Goal: Task Accomplishment & Management: Manage account settings

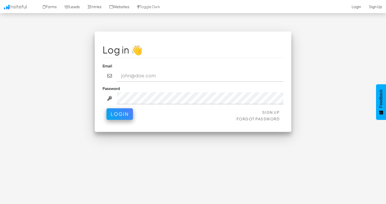
click at [175, 59] on fieldset "Log in 👋 Email Password Sign Up Forgot Password Login" at bounding box center [192, 81] width 181 height 85
click at [338, 81] on div "Log in 👋 Email Password Sign Up Forgot Password Login < >" at bounding box center [193, 84] width 306 height 106
click at [329, 50] on div "Log in 👋 Email Password Sign Up Forgot Password Login < >" at bounding box center [193, 84] width 306 height 106
type input "luke.miller@aacc.net"
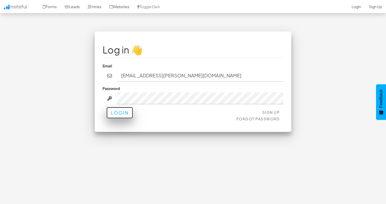
click at [124, 117] on button "Login" at bounding box center [119, 113] width 26 height 12
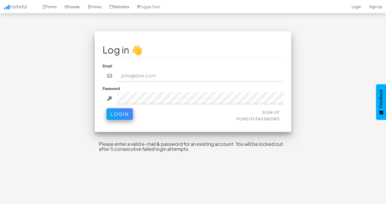
click at [318, 108] on div "Log in 👋 Email Password Sign Up Forgot Password Login < > Please enter a valid …" at bounding box center [193, 95] width 306 height 129
click at [157, 74] on input "email" at bounding box center [200, 76] width 167 height 12
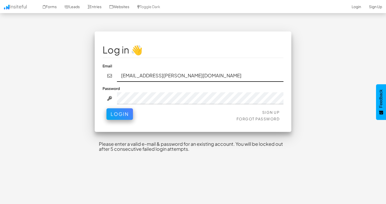
type input "[EMAIL_ADDRESS][PERSON_NAME][DOMAIN_NAME]"
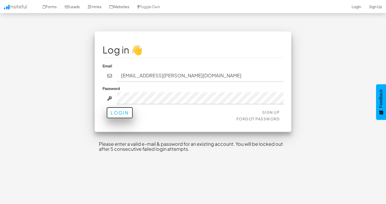
click at [127, 112] on button "Login" at bounding box center [119, 113] width 26 height 12
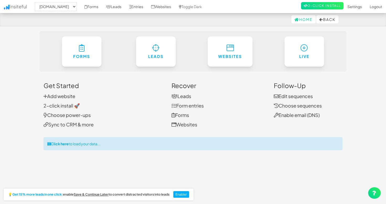
select select "2488"
click at [60, 97] on link "Add website" at bounding box center [59, 96] width 32 height 6
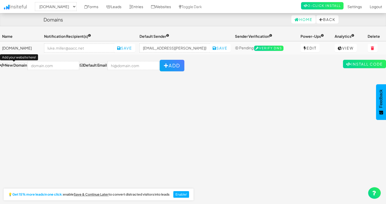
select select "2488"
click at [42, 67] on input "text" at bounding box center [54, 65] width 52 height 9
type input "[DOMAIN_NAME]"
click at [159, 63] on input "email" at bounding box center [133, 65] width 52 height 9
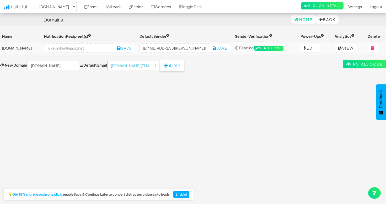
type input "tech.support@aacc.net"
click at [184, 66] on button "Add" at bounding box center [172, 66] width 25 height 12
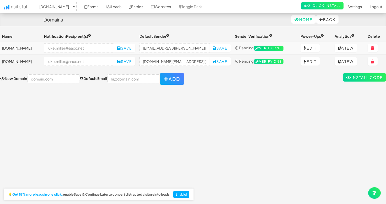
select select "2488"
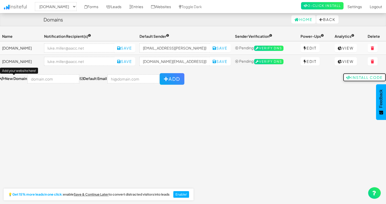
click at [356, 76] on link "Install Code" at bounding box center [364, 77] width 43 height 8
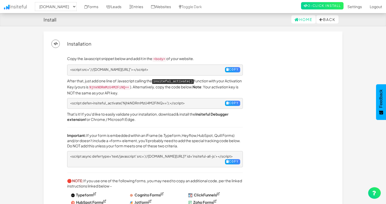
select select "2488"
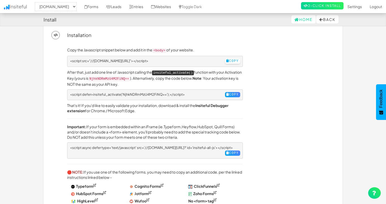
scroll to position [13, 0]
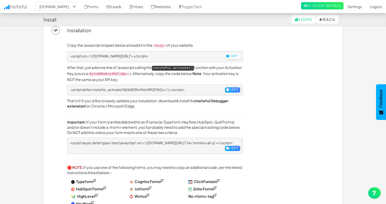
click at [226, 55] on icon at bounding box center [227, 55] width 3 height 3
click at [236, 87] on button "Copy" at bounding box center [232, 89] width 15 height 5
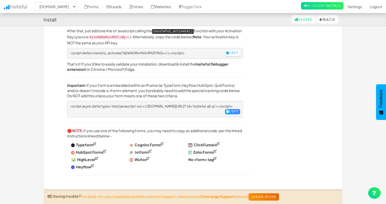
scroll to position [66, 0]
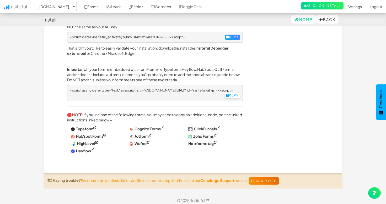
click at [229, 94] on button "Copy" at bounding box center [232, 95] width 15 height 5
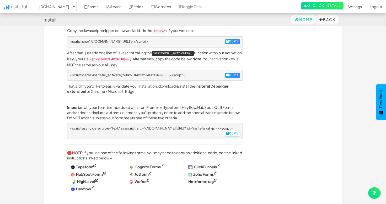
scroll to position [0, 0]
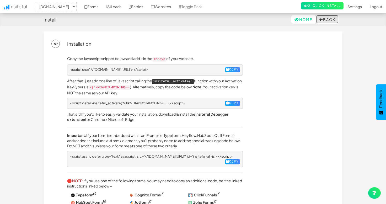
click at [328, 19] on button "Back" at bounding box center [327, 19] width 22 height 8
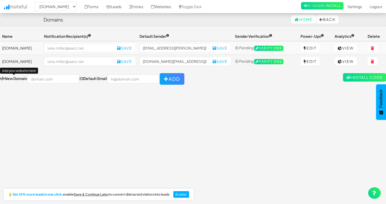
select select "2488"
click at [194, 61] on input "tech.support@aacc.net" at bounding box center [174, 61] width 70 height 9
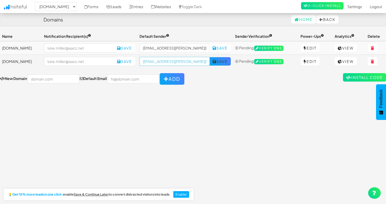
type input "[EMAIL_ADDRESS][PERSON_NAME][DOMAIN_NAME]"
click at [227, 61] on button "Save" at bounding box center [219, 61] width 21 height 8
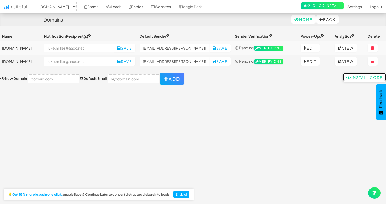
click at [364, 77] on link "Install Code" at bounding box center [364, 77] width 43 height 8
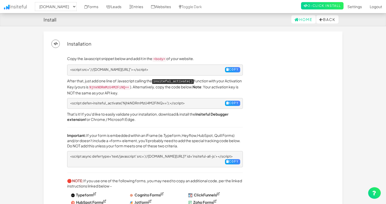
select select "2488"
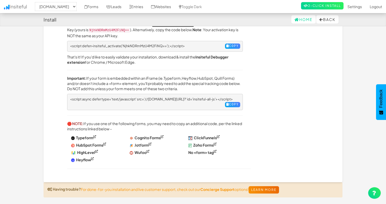
scroll to position [66, 0]
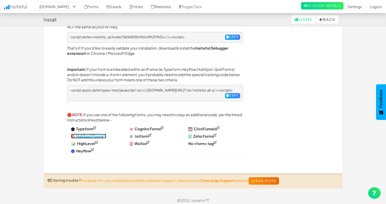
click at [105, 134] on sup at bounding box center [104, 135] width 3 height 3
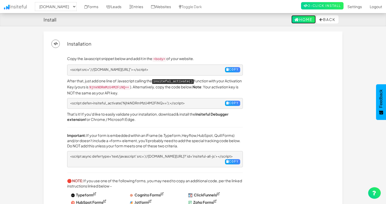
click at [296, 20] on link "Home" at bounding box center [303, 19] width 24 height 8
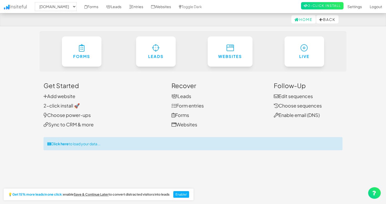
select select "2488"
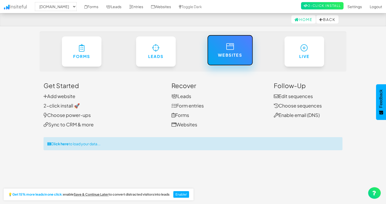
click at [236, 47] on link "Websites" at bounding box center [230, 50] width 46 height 31
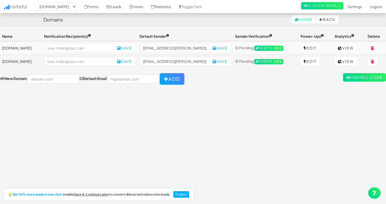
select select "2488"
click at [326, 19] on button "Back" at bounding box center [327, 19] width 22 height 8
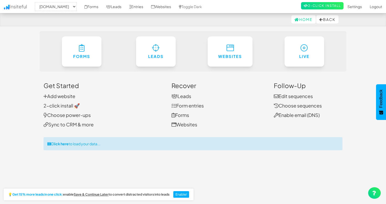
select select "2488"
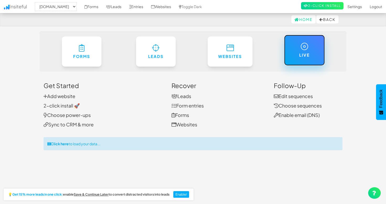
click at [308, 50] on icon at bounding box center [304, 47] width 8 height 8
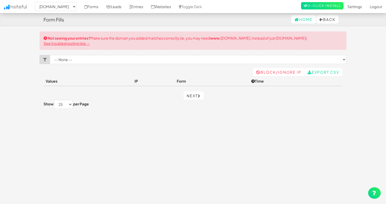
select select "2488"
click at [324, 20] on button "Back" at bounding box center [327, 19] width 22 height 8
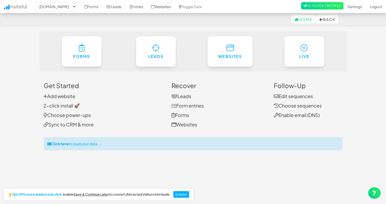
select select "2488"
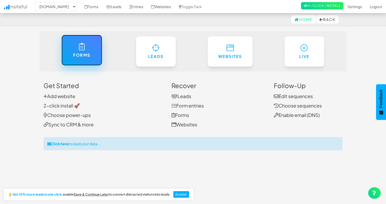
click at [75, 49] on link "Forms" at bounding box center [81, 50] width 41 height 31
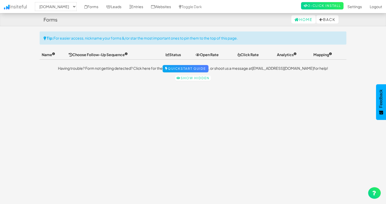
select select "2488"
click at [328, 20] on button "Back" at bounding box center [327, 19] width 22 height 8
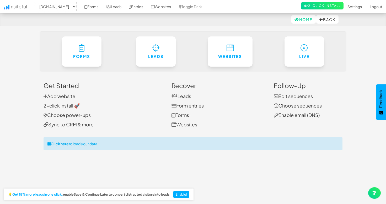
select select "2488"
click at [317, 7] on link "2-Click Install" at bounding box center [322, 5] width 42 height 7
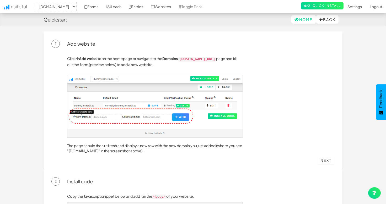
select select "2488"
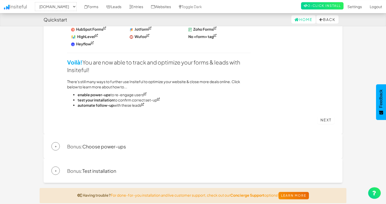
scroll to position [325, 0]
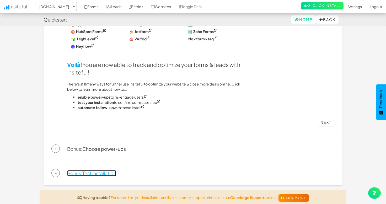
click at [103, 170] on link "Bonus: Test installation" at bounding box center [91, 173] width 49 height 6
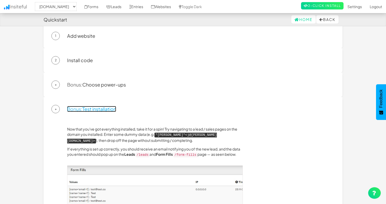
scroll to position [0, 0]
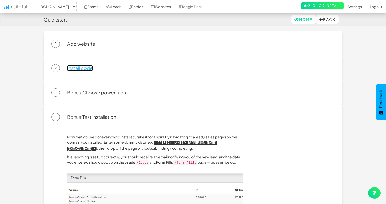
click at [87, 68] on link "Install code" at bounding box center [80, 68] width 26 height 6
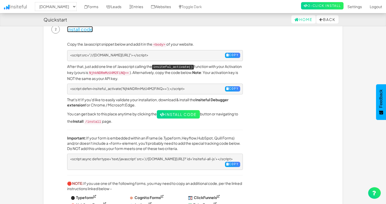
scroll to position [38, 0]
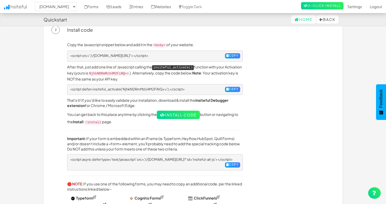
click at [146, 88] on span "<script defer>insiteful_activate('NjhkNDRmMzU4M2FiNQ==');</script>" at bounding box center [127, 89] width 115 height 4
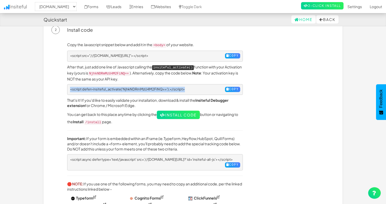
click at [146, 88] on span "<script defer>insiteful_activate('NjhkNDRmMzU4M2FiNQ==');</script>" at bounding box center [127, 89] width 115 height 4
click at [234, 89] on button "Copy" at bounding box center [232, 89] width 15 height 5
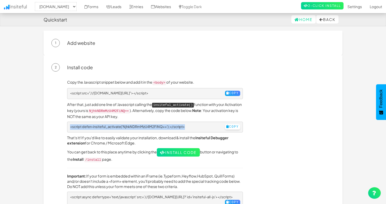
scroll to position [0, 0]
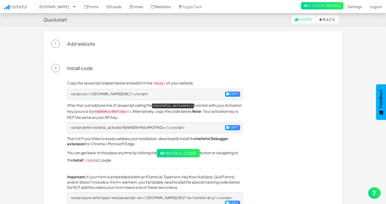
click at [164, 107] on kbd "insiteful_activate()" at bounding box center [173, 105] width 42 height 5
click at [230, 126] on button "Copy" at bounding box center [232, 127] width 15 height 5
click at [317, 88] on div "Copy the Javascript snippet below and add it in the <body> of your website. <sc…" at bounding box center [200, 205] width 275 height 250
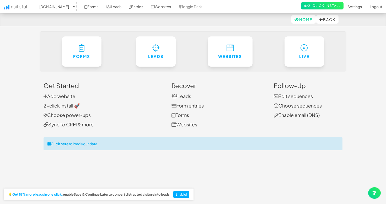
select select "2488"
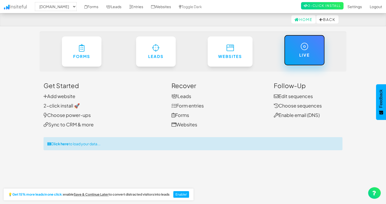
click at [309, 52] on link "Live" at bounding box center [304, 50] width 41 height 31
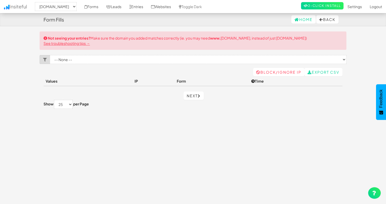
select select "2488"
click option "-- None --" at bounding box center [0, 0] width 0 height 0
click at [137, 43] on div "Not seeing your entries? Make sure the domain you added matches correctly (ie. …" at bounding box center [193, 40] width 306 height 18
click at [306, 21] on link "Home" at bounding box center [303, 19] width 24 height 8
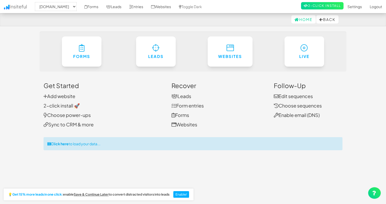
select select "2488"
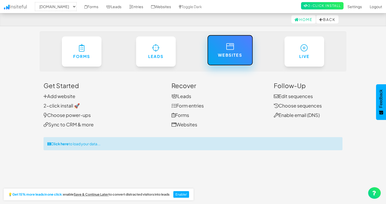
click at [250, 51] on link "Websites" at bounding box center [230, 50] width 46 height 31
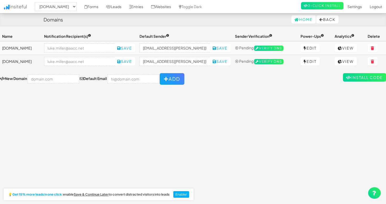
select select "2488"
click at [348, 62] on link "View" at bounding box center [345, 61] width 22 height 8
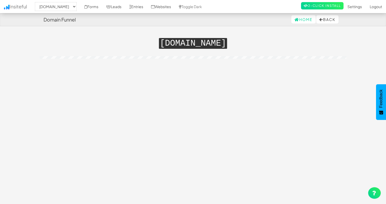
select select "2488"
click at [329, 22] on button "Back" at bounding box center [327, 19] width 22 height 8
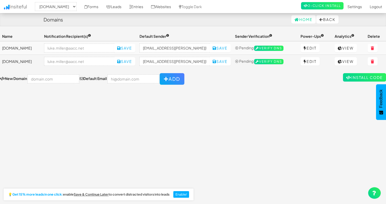
select select "2488"
click at [165, 6] on link "Websites" at bounding box center [161, 6] width 28 height 13
select select "2488"
click at [85, 8] on link "Forms" at bounding box center [91, 6] width 22 height 13
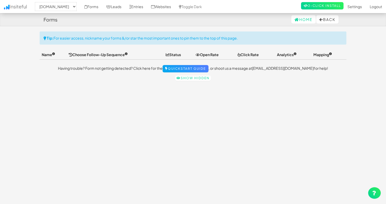
select select "2488"
click at [198, 78] on link "Show hidden" at bounding box center [193, 77] width 36 height 5
click at [35, 2] on select "-- None -- [DOMAIN_NAME] [DOMAIN_NAME]" at bounding box center [56, 6] width 42 height 9
select select "2489"
click option "[DOMAIN_NAME]" at bounding box center [0, 0] width 0 height 0
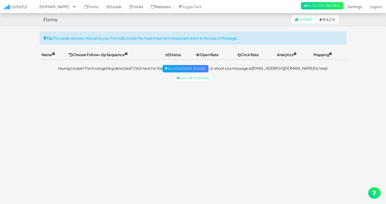
select select "2489"
click at [86, 7] on link "Forms" at bounding box center [91, 6] width 22 height 13
select select "2489"
click at [166, 8] on link "Websites" at bounding box center [161, 6] width 28 height 13
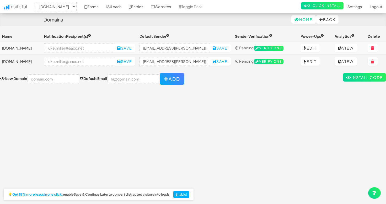
select select "2489"
click at [305, 22] on link "Home" at bounding box center [303, 19] width 24 height 8
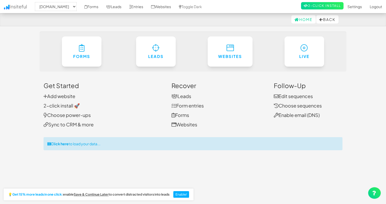
select select "2489"
click at [190, 125] on link "Websites" at bounding box center [184, 124] width 26 height 6
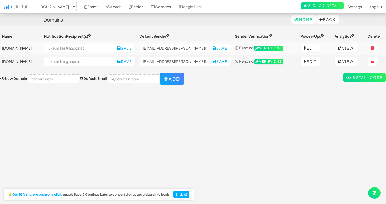
select select "2489"
click at [87, 10] on link "Forms" at bounding box center [91, 6] width 22 height 13
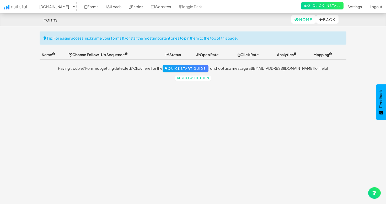
select select "2489"
click at [206, 132] on div "Toggle navigation Insiteful -- None -- hfalliance.org aacc.net Forms Leads Entr…" at bounding box center [193, 117] width 306 height 173
click at [12, 8] on link "Insiteful" at bounding box center [15, 6] width 31 height 13
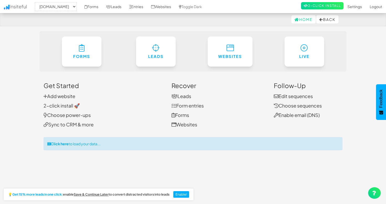
select select "2489"
click at [63, 145] on strong "Click here" at bounding box center [60, 143] width 18 height 5
click at [355, 8] on link "Settings" at bounding box center [354, 6] width 22 height 13
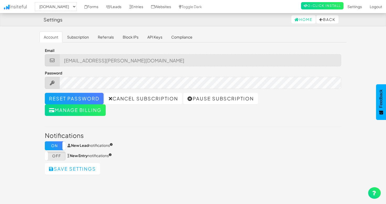
select select "2489"
click at [22, 9] on link "Insiteful" at bounding box center [15, 6] width 31 height 13
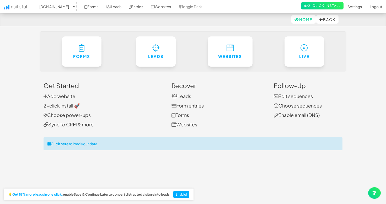
select select "2489"
click at [93, 4] on link "Forms" at bounding box center [91, 6] width 22 height 13
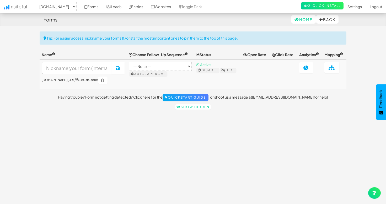
select select "2489"
click at [88, 74] on input at bounding box center [77, 68] width 70 height 12
click at [74, 74] on input at bounding box center [77, 68] width 70 height 12
type input "HF Alliance Homepage"
click at [285, 89] on td at bounding box center [283, 73] width 27 height 29
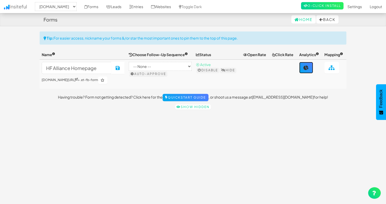
click at [303, 73] on link at bounding box center [306, 68] width 14 height 12
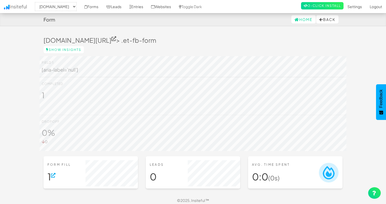
select select "2489"
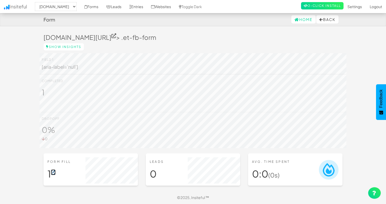
click at [55, 172] on icon at bounding box center [53, 172] width 5 height 5
click at [242, 33] on div "hfalliance.org/ > .et-fb-form" at bounding box center [193, 36] width 306 height 15
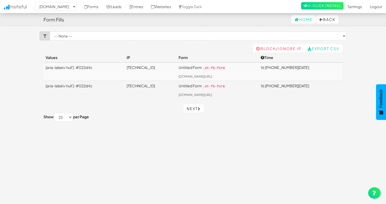
select select "2489"
click at [200, 69] on p "Untitled Form .et-fb-form" at bounding box center [217, 68] width 78 height 6
click at [191, 107] on link "Next" at bounding box center [193, 108] width 20 height 8
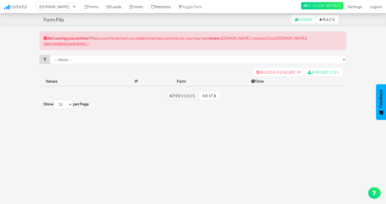
select select "2489"
click at [184, 96] on link "Previous" at bounding box center [182, 95] width 32 height 8
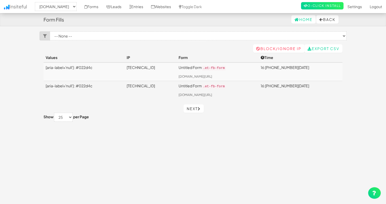
select select "2489"
click at [310, 165] on div "Toggle navigation Insiteful -- None -- hfalliance.org aacc.net Forms Leads Entr…" at bounding box center [193, 117] width 306 height 173
click at [202, 76] on link "[DOMAIN_NAME][URL]" at bounding box center [195, 76] width 34 height 4
click at [194, 108] on link "Next" at bounding box center [193, 108] width 20 height 8
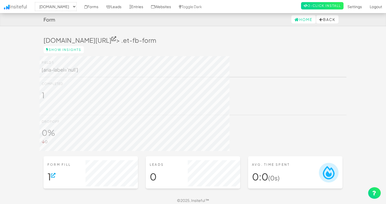
select select "2489"
click at [88, 7] on link "Forms" at bounding box center [91, 6] width 22 height 13
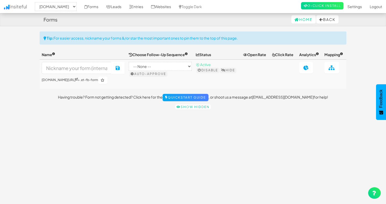
select select "2489"
click at [94, 6] on link "Forms" at bounding box center [91, 6] width 22 height 13
select select "2489"
click at [160, 7] on link "Websites" at bounding box center [161, 6] width 28 height 13
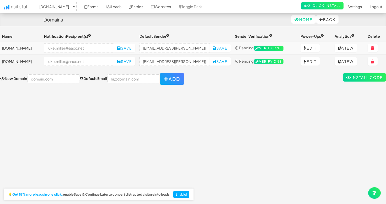
select select "2489"
click at [315, 62] on link "Edit" at bounding box center [309, 61] width 19 height 8
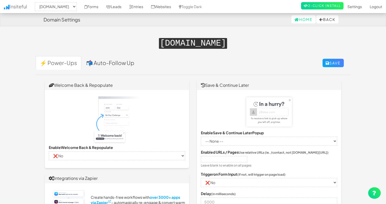
select select "2489"
select select "false"
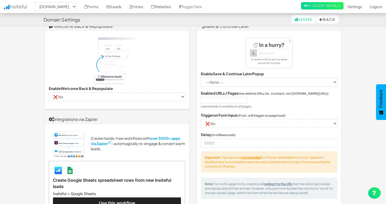
scroll to position [67, 0]
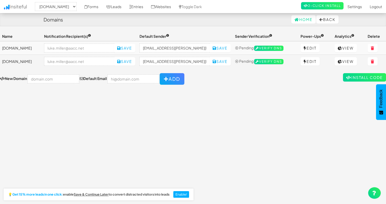
select select "2489"
click at [348, 59] on link "View" at bounding box center [345, 61] width 22 height 8
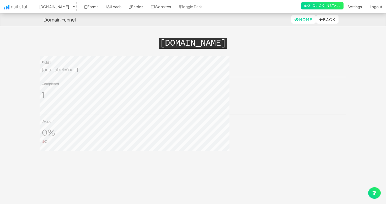
select select "2489"
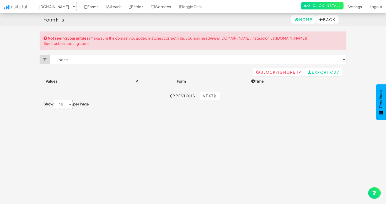
select select "2489"
click at [180, 96] on link "Previous" at bounding box center [182, 95] width 32 height 8
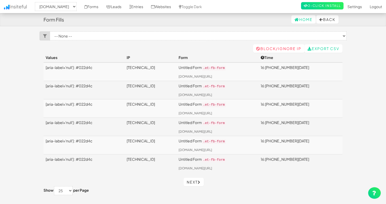
select select "2489"
select select "f68d4617f51ff48.26699122"
click option "Untitled Form (hfalliance.org/.et-fb-form)" at bounding box center [0, 0] width 0 height 0
select select "2489"
select select "f68d4617f51ff48.26699122"
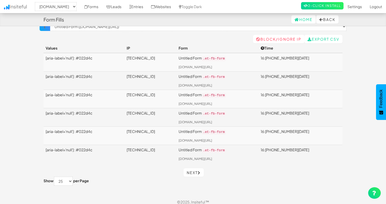
scroll to position [14, 0]
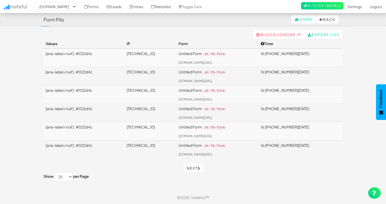
click at [85, 107] on td "[aria-label='null'] : #022d4c" at bounding box center [83, 112] width 81 height 18
click at [86, 107] on td "[aria-label='null'] : #022d4c" at bounding box center [83, 112] width 81 height 18
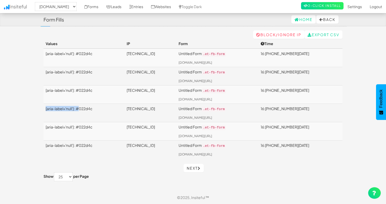
scroll to position [0, 0]
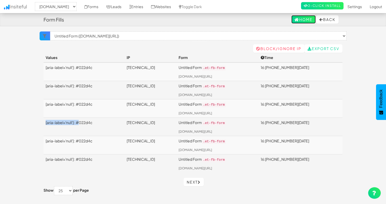
click at [300, 20] on link "Home" at bounding box center [303, 19] width 24 height 8
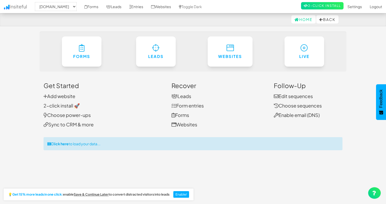
select select "2489"
click at [184, 96] on link "Leads" at bounding box center [181, 96] width 20 height 6
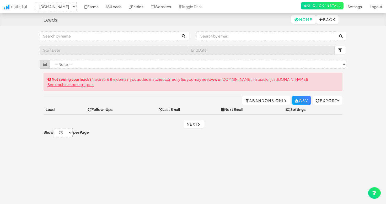
select select "2489"
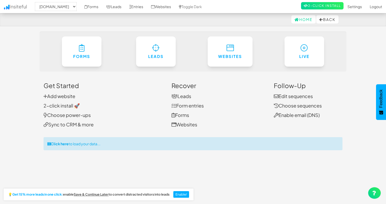
select select "2489"
click at [194, 107] on link "Form entries" at bounding box center [187, 105] width 32 height 6
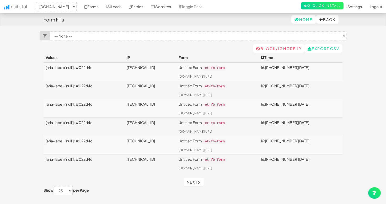
select select "2489"
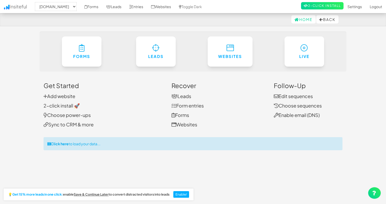
select select "2489"
click at [185, 116] on link "Forms" at bounding box center [180, 115] width 18 height 6
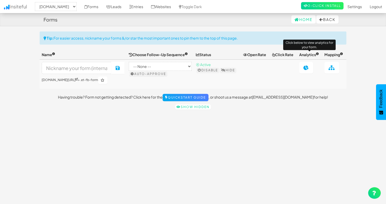
select select "2489"
click at [101, 82] on icon at bounding box center [103, 80] width 4 height 3
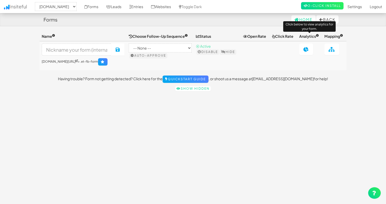
select select "2489"
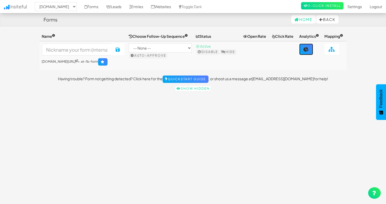
click at [306, 52] on link at bounding box center [306, 49] width 14 height 12
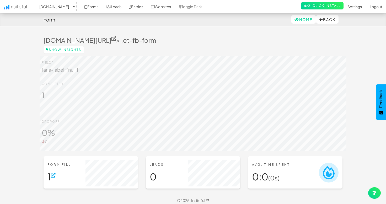
select select "2489"
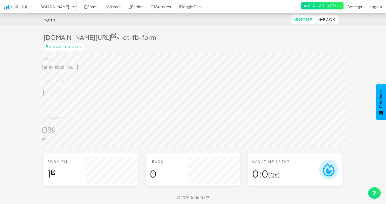
click at [53, 173] on icon at bounding box center [53, 172] width 5 height 5
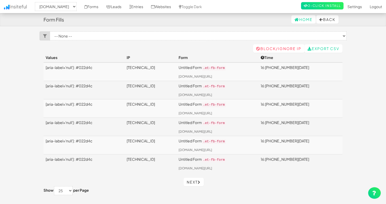
select select "2489"
click at [230, 166] on td "Untitled Form .et-fb-form hfalliance.org/" at bounding box center [217, 163] width 82 height 18
click at [137, 7] on link "Entries" at bounding box center [136, 6] width 22 height 13
select select "2489"
click at [356, 6] on link "Settings" at bounding box center [354, 6] width 22 height 13
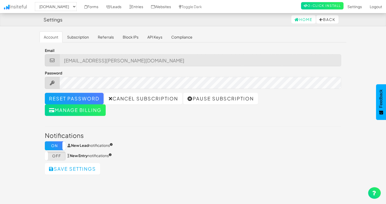
select select "2489"
click at [182, 38] on link "Compliance" at bounding box center [182, 36] width 30 height 11
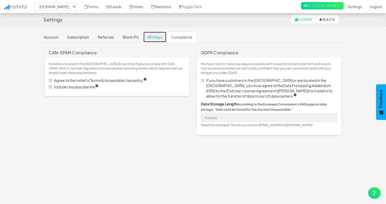
click at [157, 38] on link "API Keys" at bounding box center [154, 36] width 23 height 11
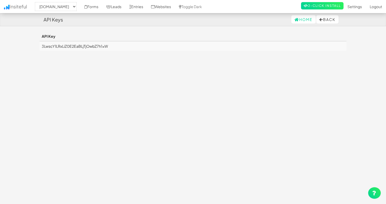
select select "2489"
click at [43, 38] on th "API Key" at bounding box center [193, 36] width 306 height 10
click at [48, 19] on h4 "API Keys" at bounding box center [52, 19] width 19 height 5
click at [87, 6] on link "Forms" at bounding box center [91, 6] width 22 height 13
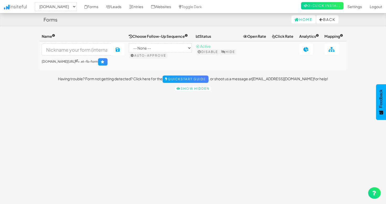
select select "2489"
click at [89, 55] on input at bounding box center [77, 49] width 70 height 12
type input "HF Alliance - WC25 Form"
click at [124, 52] on button "Save" at bounding box center [117, 49] width 13 height 12
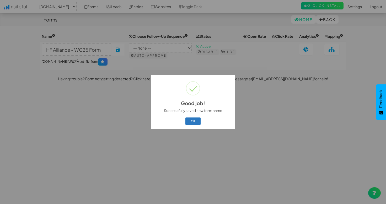
click at [195, 120] on button "OK" at bounding box center [192, 120] width 15 height 7
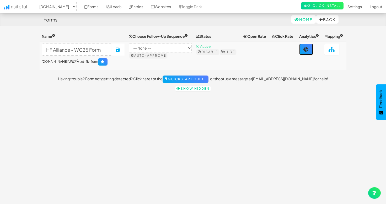
click at [304, 55] on link at bounding box center [306, 49] width 14 height 12
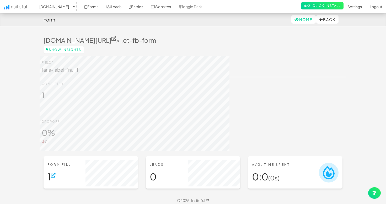
select select "2489"
click at [229, 36] on div "[DOMAIN_NAME][URL] > .et-fb-form" at bounding box center [193, 38] width 306 height 15
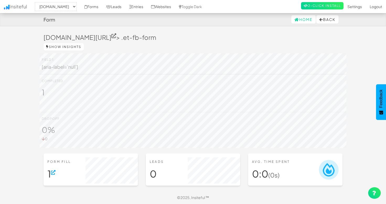
click at [66, 48] on link "Show Insights" at bounding box center [63, 46] width 40 height 7
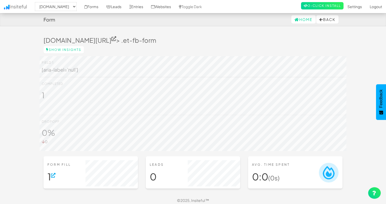
select select "2489"
click at [111, 39] on icon at bounding box center [113, 38] width 5 height 5
select select "2489"
click at [45, 23] on div "Form" at bounding box center [49, 19] width 12 height 10
click at [88, 8] on link "Forms" at bounding box center [91, 6] width 22 height 13
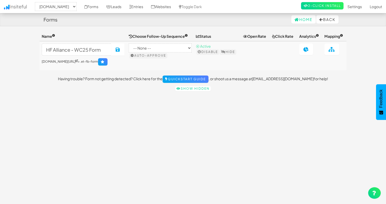
select select "2489"
click at [306, 55] on link at bounding box center [306, 49] width 14 height 12
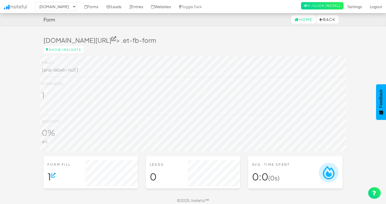
select select "2489"
click at [138, 7] on link "Entries" at bounding box center [136, 6] width 22 height 13
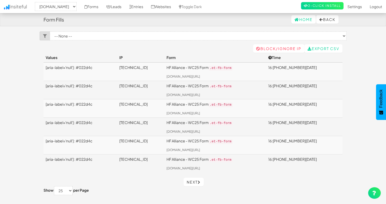
select select "2489"
click at [196, 178] on link "Next" at bounding box center [193, 182] width 20 height 8
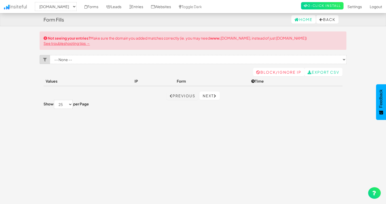
select select "2489"
click at [180, 94] on link "Previous" at bounding box center [182, 95] width 32 height 8
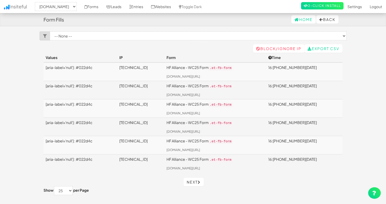
select select "2489"
